Goal: Transaction & Acquisition: Download file/media

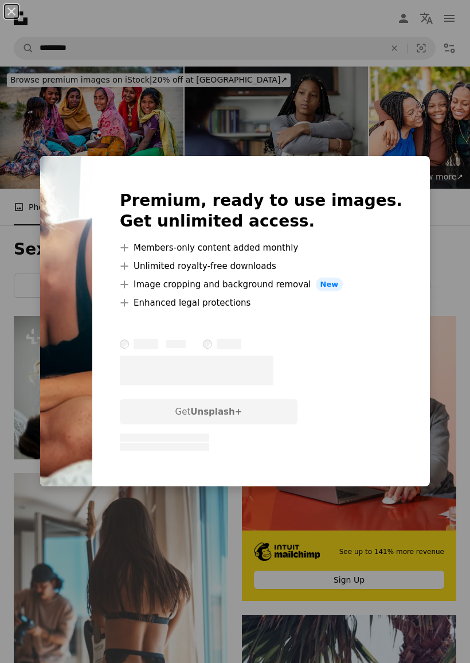
scroll to position [73, 0]
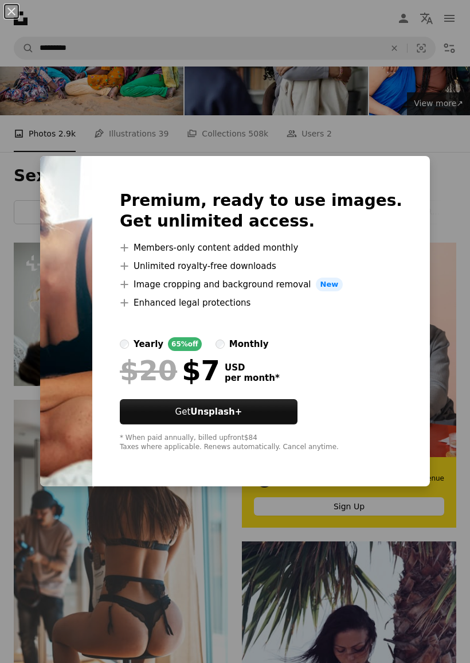
click at [375, 315] on div at bounding box center [261, 324] width 283 height 28
click at [241, 514] on div "An X shape Premium, ready to use images. Get unlimited access. A plus sign Memb…" at bounding box center [235, 331] width 470 height 663
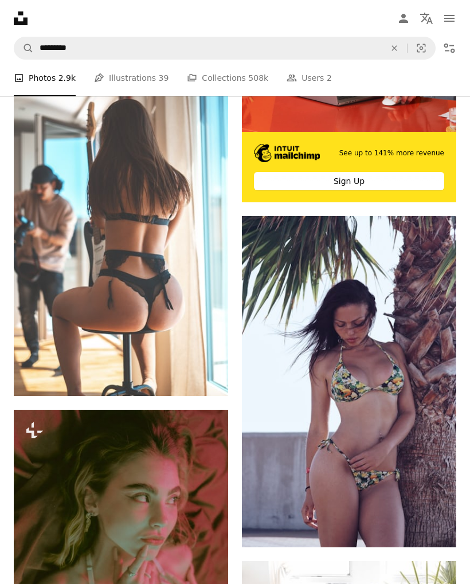
scroll to position [400, 0]
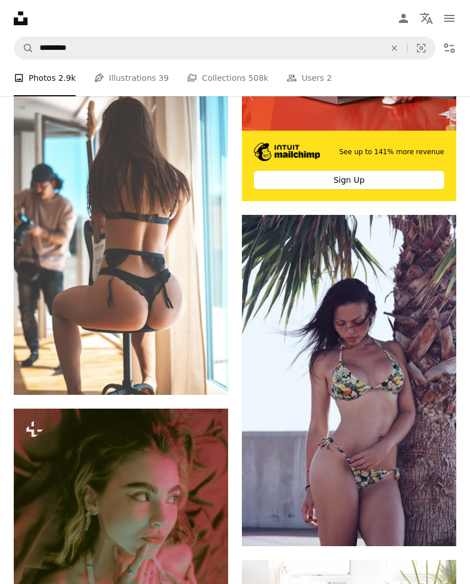
click at [201, 391] on img at bounding box center [121, 234] width 214 height 322
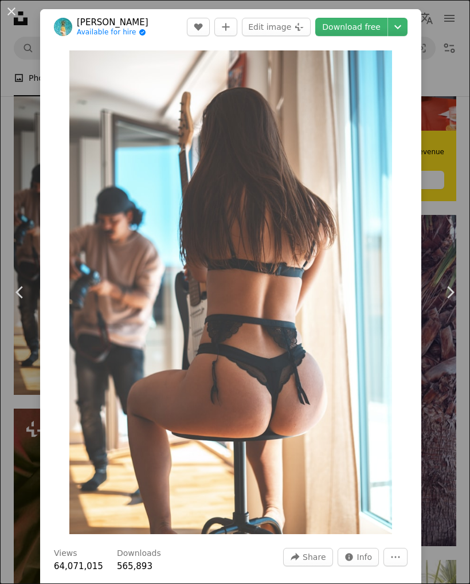
click at [205, 381] on img "Zoom in on this image" at bounding box center [230, 292] width 323 height 484
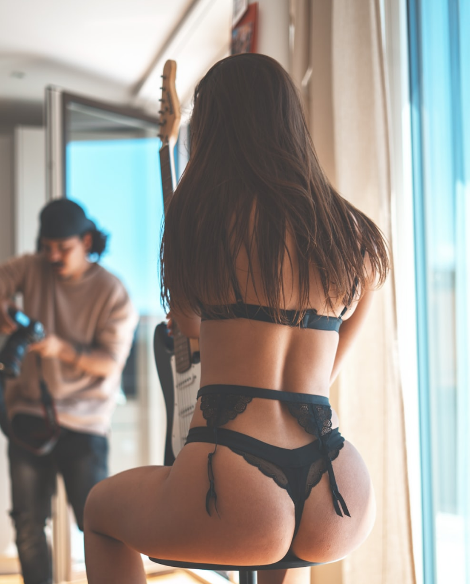
scroll to position [61, 0]
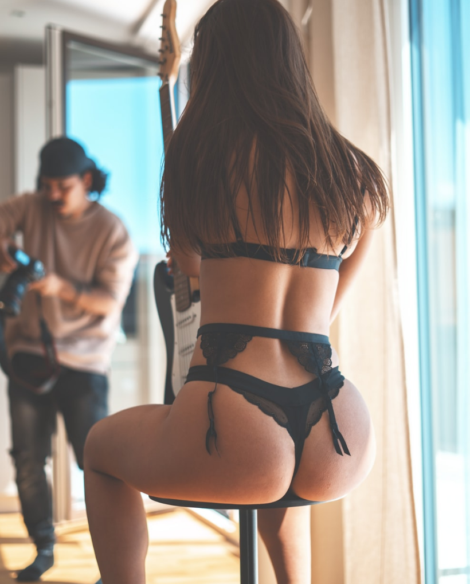
click at [292, 311] on img "Zoom out on this image" at bounding box center [234, 291] width 471 height 707
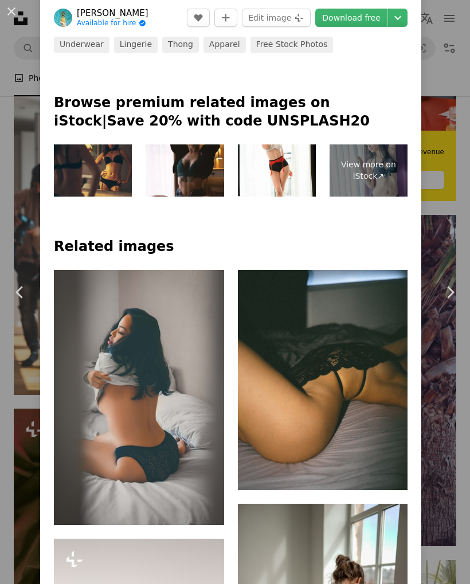
scroll to position [656, 0]
click at [389, 470] on icon "Arrow pointing down" at bounding box center [384, 469] width 9 height 14
click at [396, 476] on link "Arrow pointing down" at bounding box center [384, 469] width 23 height 18
click at [389, 469] on icon "Download" at bounding box center [384, 469] width 7 height 8
click at [286, 475] on link "BĀBI" at bounding box center [282, 469] width 20 height 11
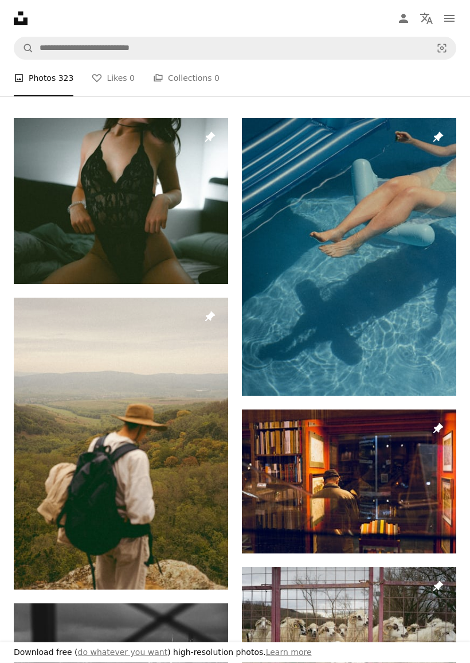
scroll to position [207, 0]
click at [362, 445] on img at bounding box center [349, 481] width 214 height 144
